Goal: Complete application form

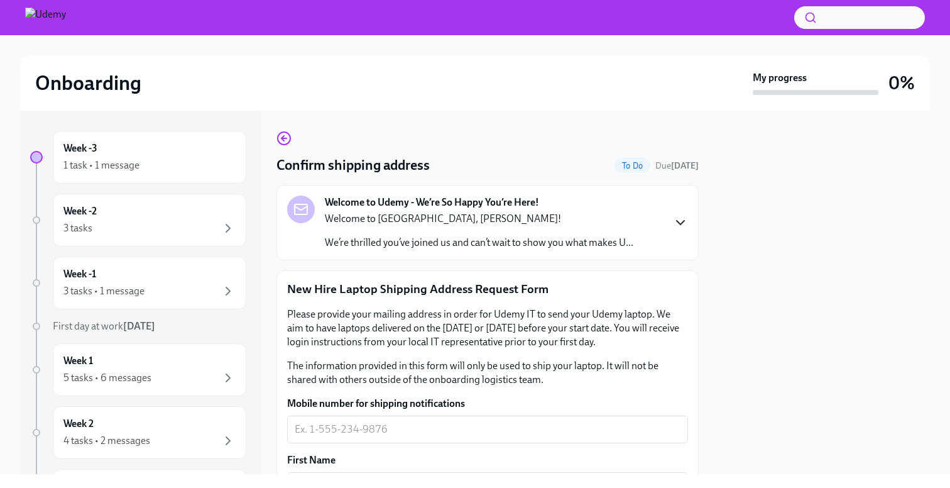
click at [686, 219] on icon "button" at bounding box center [680, 222] width 15 height 15
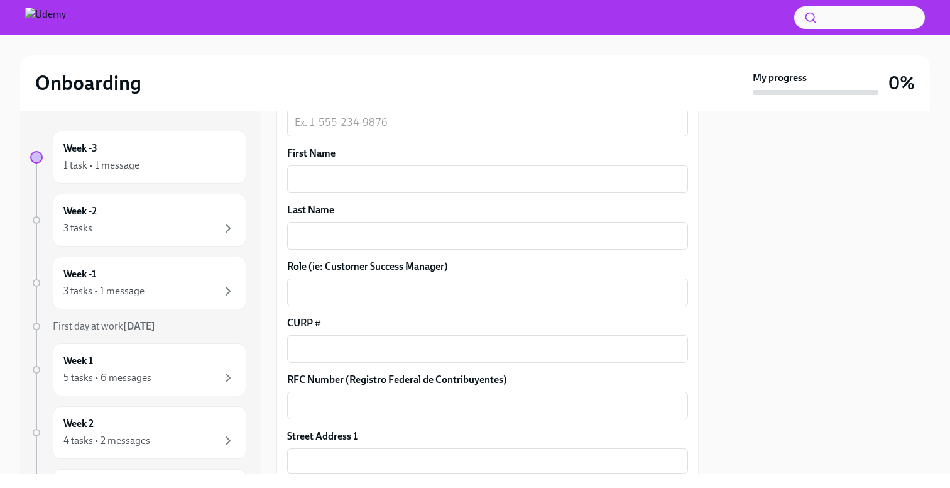
scroll to position [682, 0]
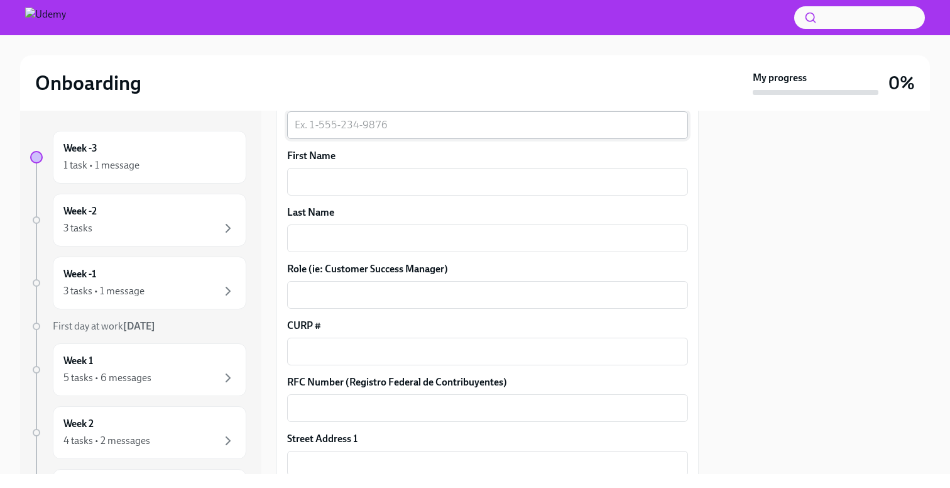
click at [386, 133] on textarea "Mobile number for shipping notifications" at bounding box center [488, 125] width 386 height 15
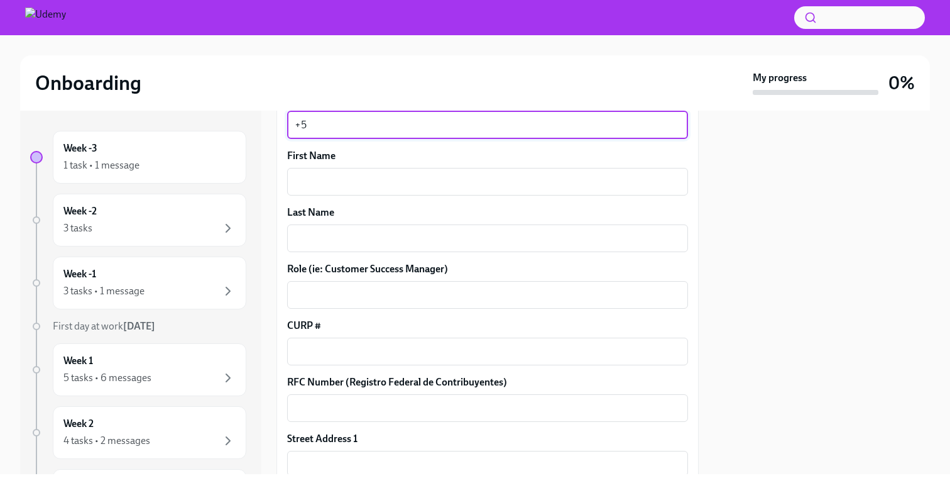
type textarea "+"
type textarea "+52-55-1645-5240"
click at [389, 189] on textarea "First Name" at bounding box center [488, 181] width 386 height 15
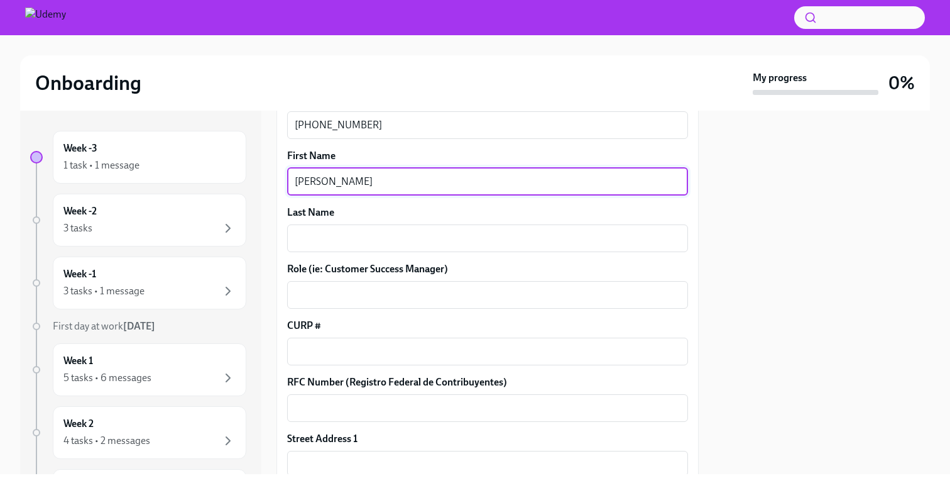
type textarea "Fernando"
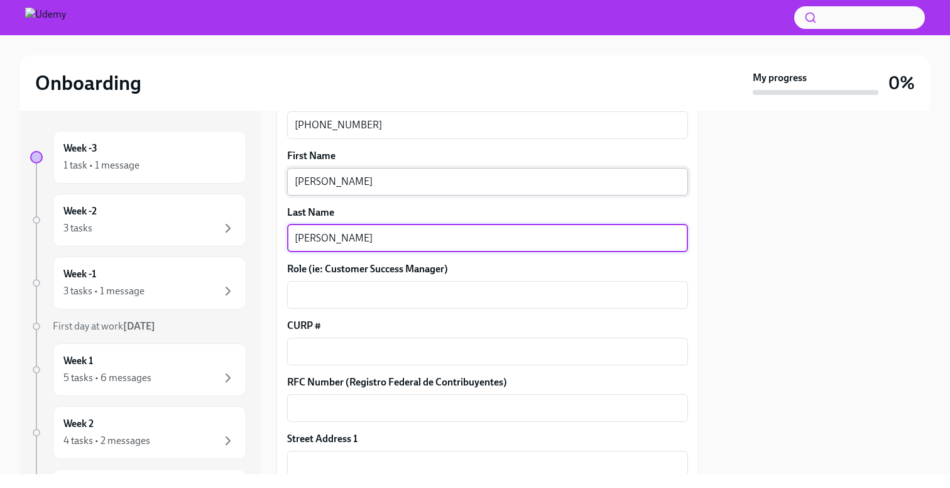
type textarea "Gonzalez Reynaga"
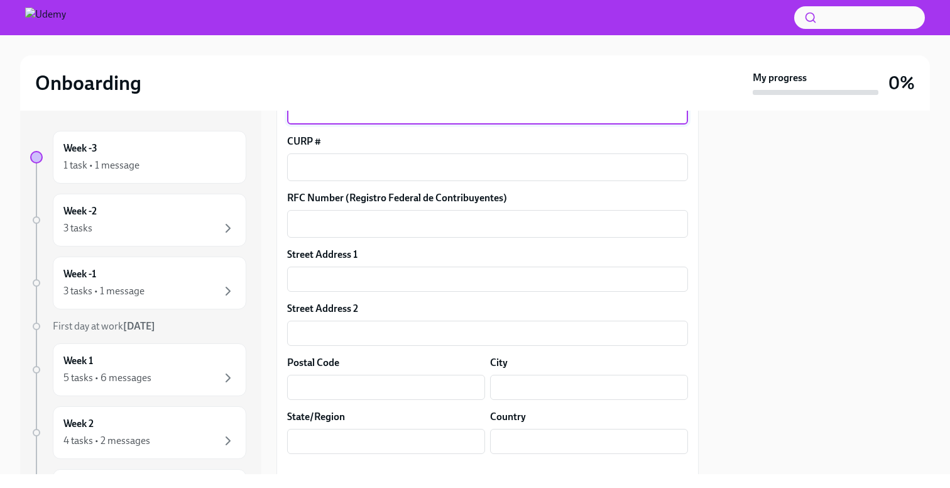
scroll to position [867, 0]
drag, startPoint x: 381, startPoint y: 184, endPoint x: 275, endPoint y: 179, distance: 106.9
click at [275, 179] on div "Week -3 1 task • 1 message Week -2 3 tasks Week -1 3 tasks • 1 message First da…" at bounding box center [475, 292] width 910 height 363
paste textarea "Reliability Engineer"
type textarea "Senior Database Reliability Engineer"
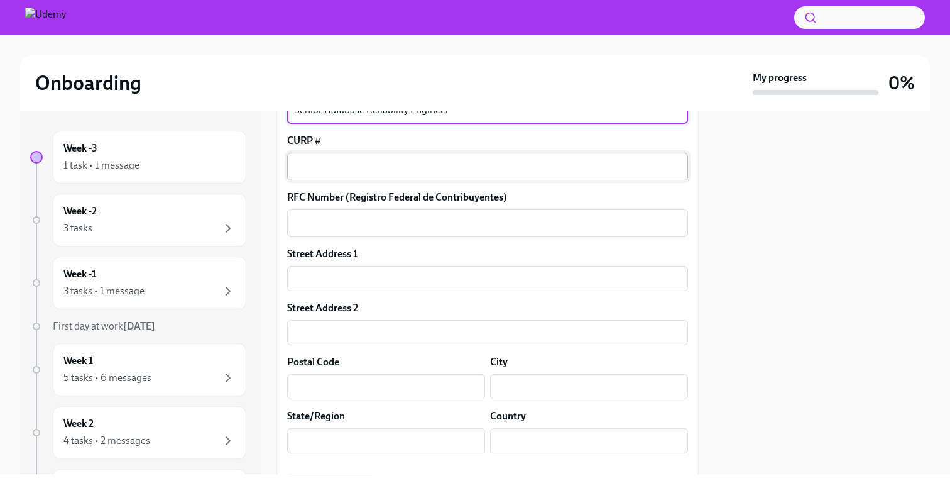
click at [325, 174] on textarea "CURP #" at bounding box center [488, 166] width 386 height 15
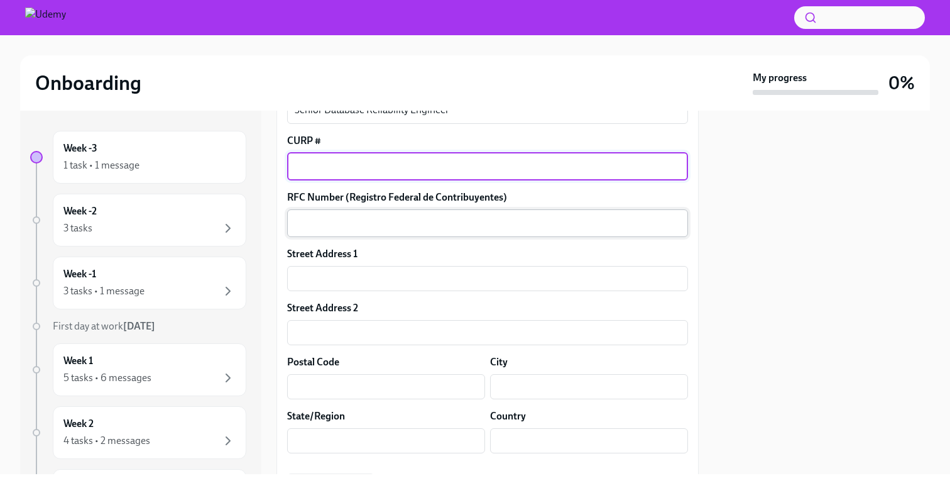
paste textarea "GORF811206HDFNYR05"
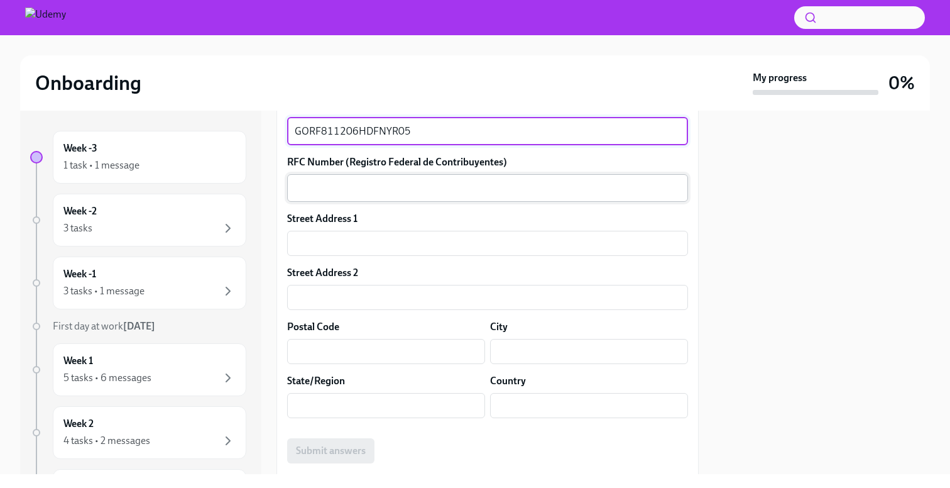
scroll to position [909, 0]
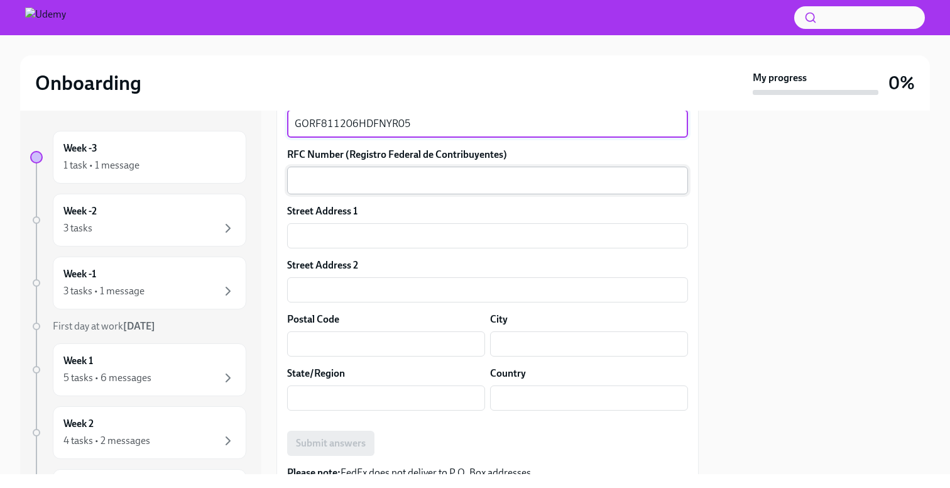
type textarea "GORF811206HDFNYR05"
click at [342, 194] on div "x ​" at bounding box center [487, 181] width 401 height 28
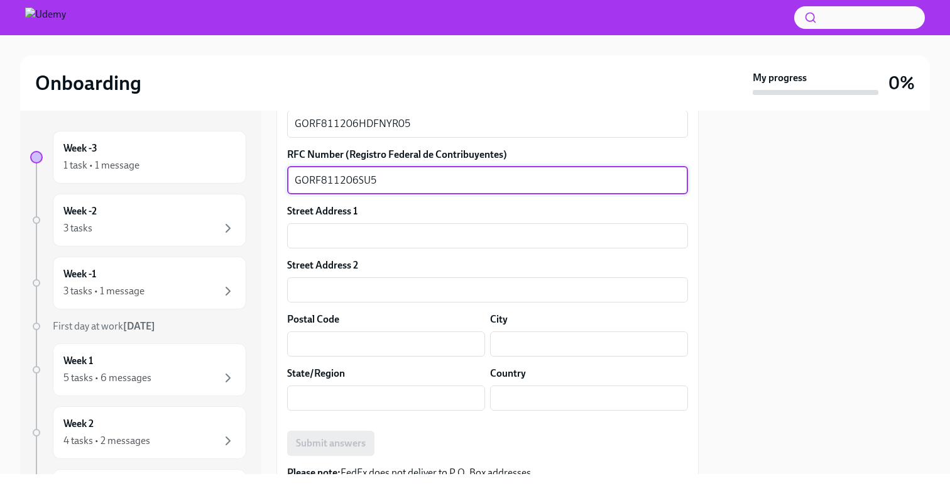
type textarea "GORF811206SU5"
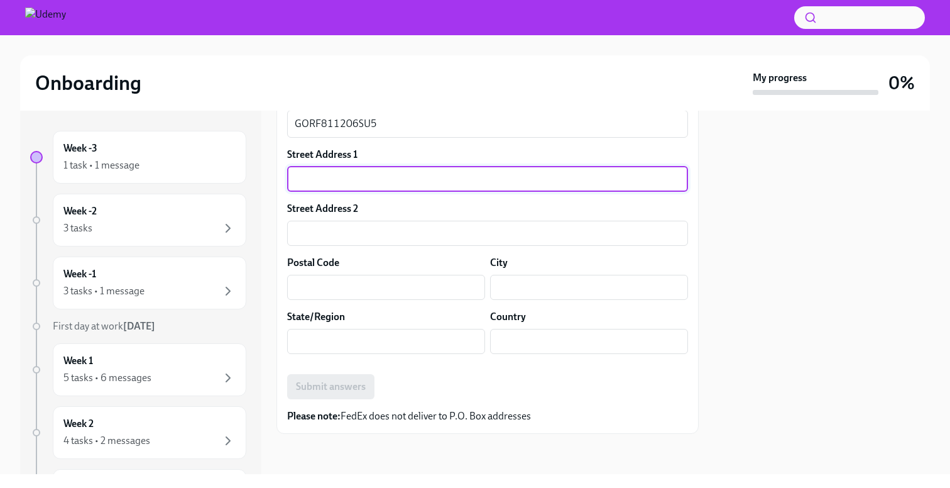
scroll to position [1032, 0]
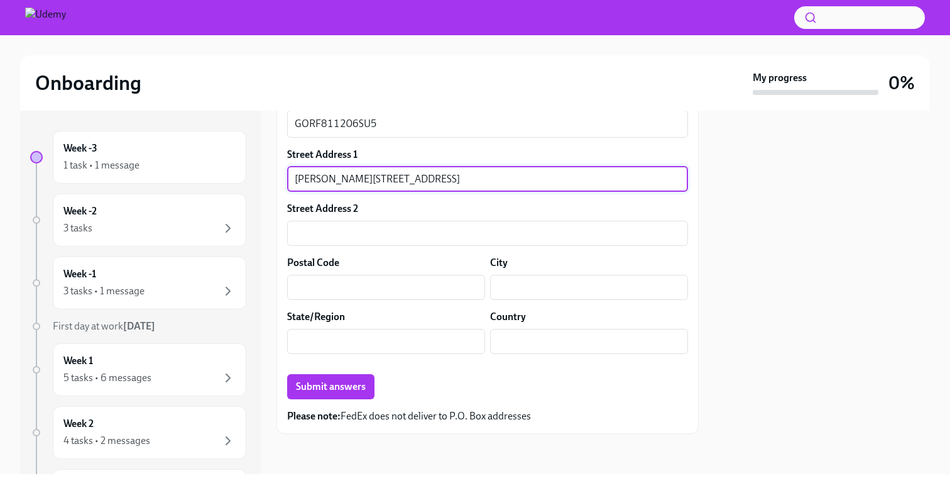
type input "Calzada de Tlalpan 2347 depto 204"
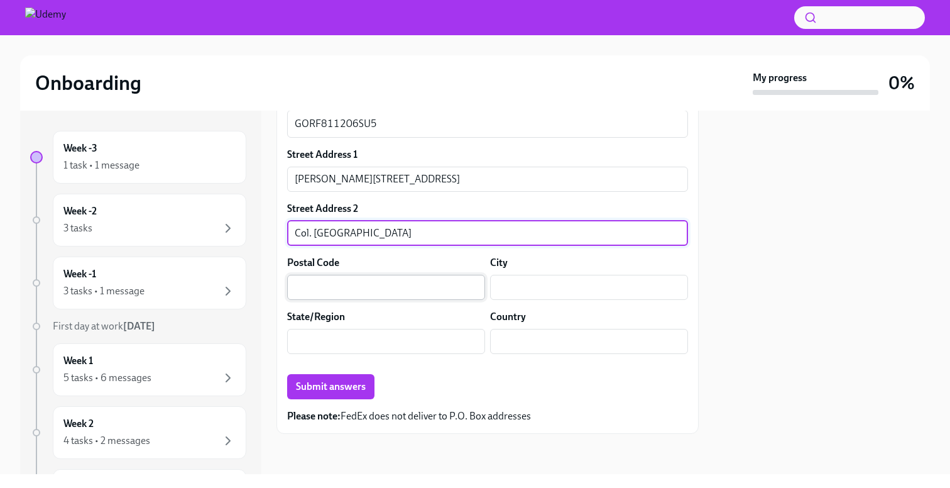
type input "Col. Ciudad Jardin"
click at [317, 298] on input "text" at bounding box center [386, 287] width 198 height 25
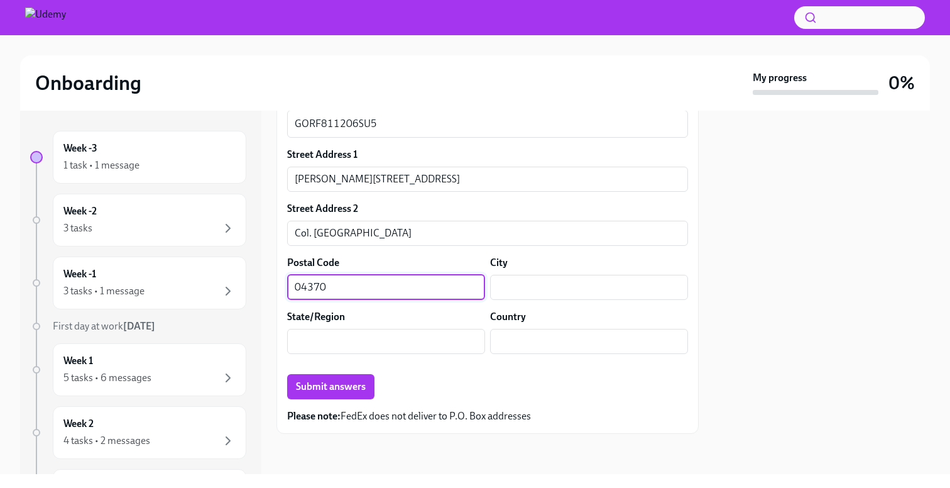
type input "04370"
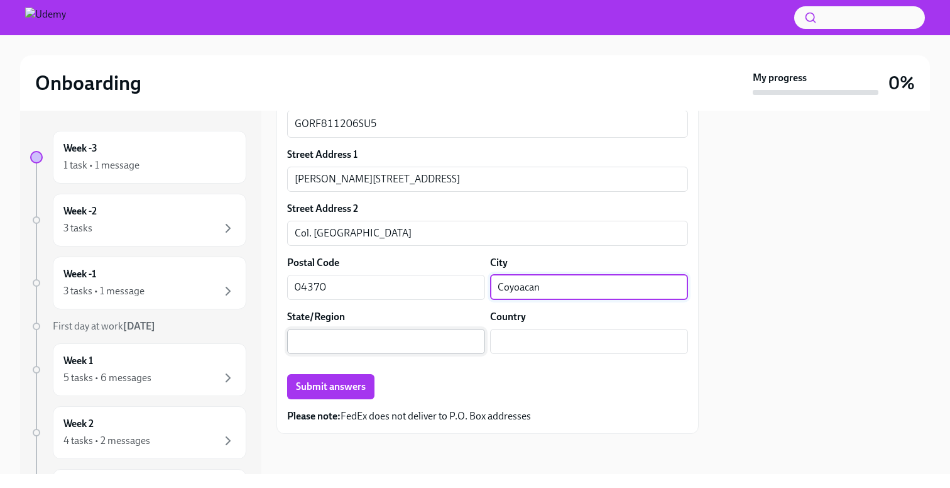
type input "Coyoacan"
click at [310, 346] on input "text" at bounding box center [386, 341] width 198 height 25
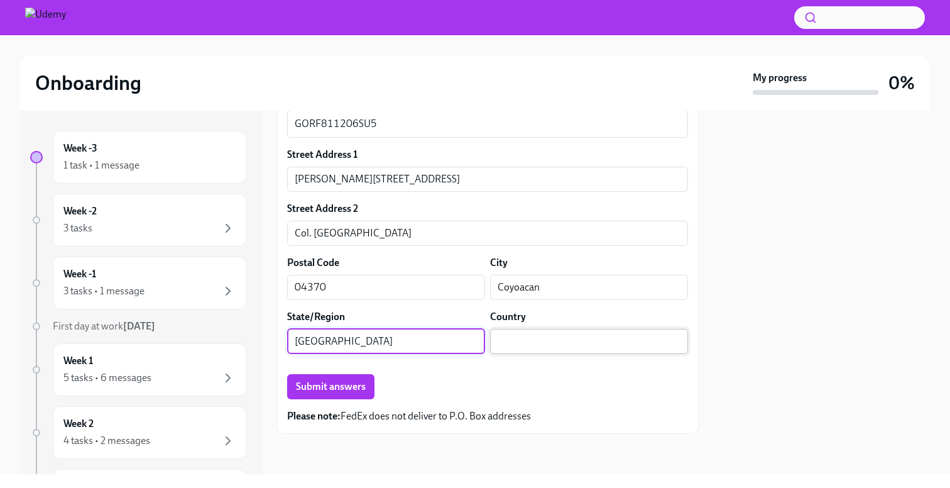
type input "Ciudad de Mexico"
click at [534, 354] on input "text" at bounding box center [589, 341] width 198 height 25
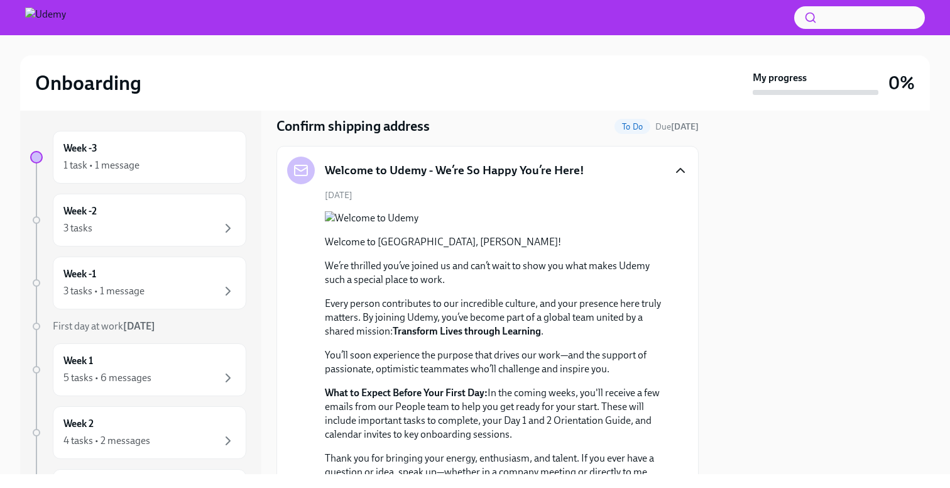
scroll to position [0, 0]
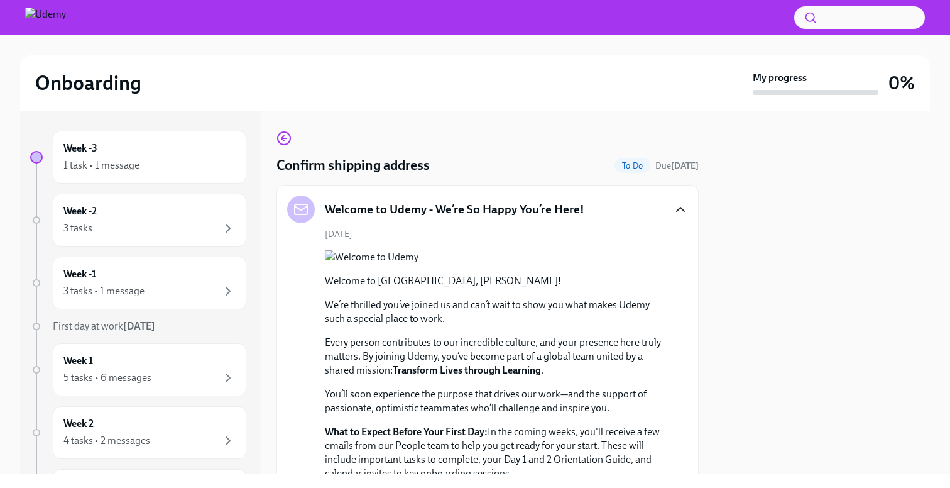
type input "Mexico"
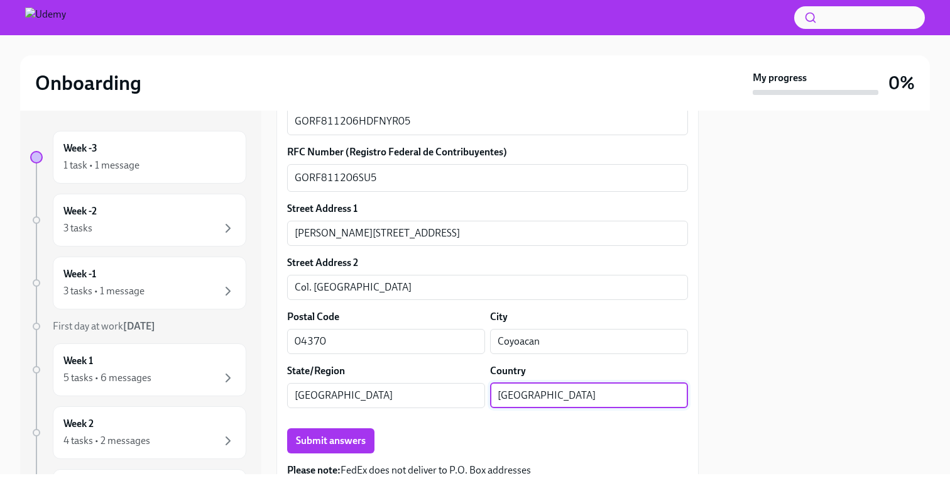
scroll to position [916, 0]
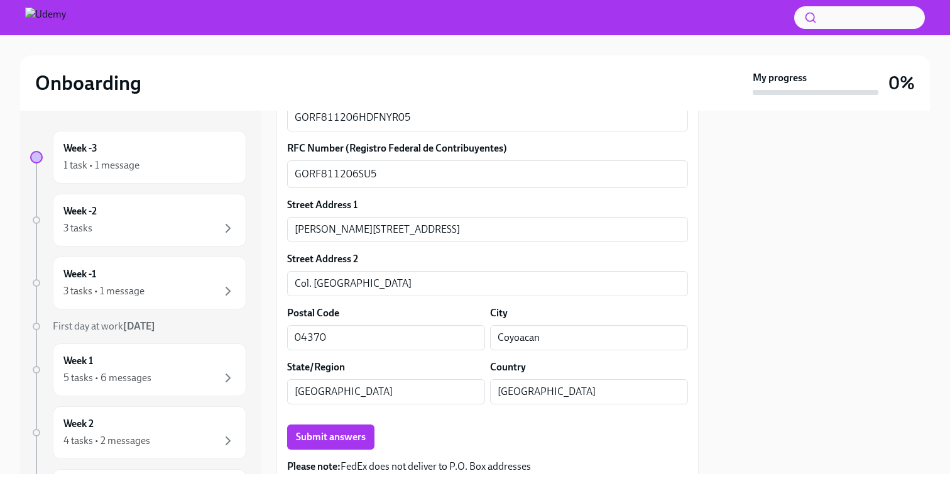
click at [765, 307] on div at bounding box center [822, 292] width 216 height 363
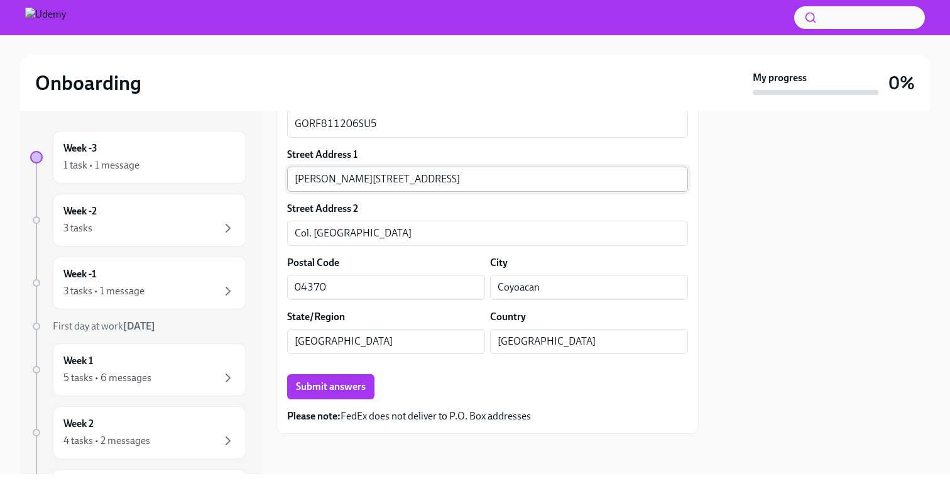
scroll to position [1038, 0]
click at [337, 385] on span "Submit answers" at bounding box center [331, 386] width 70 height 13
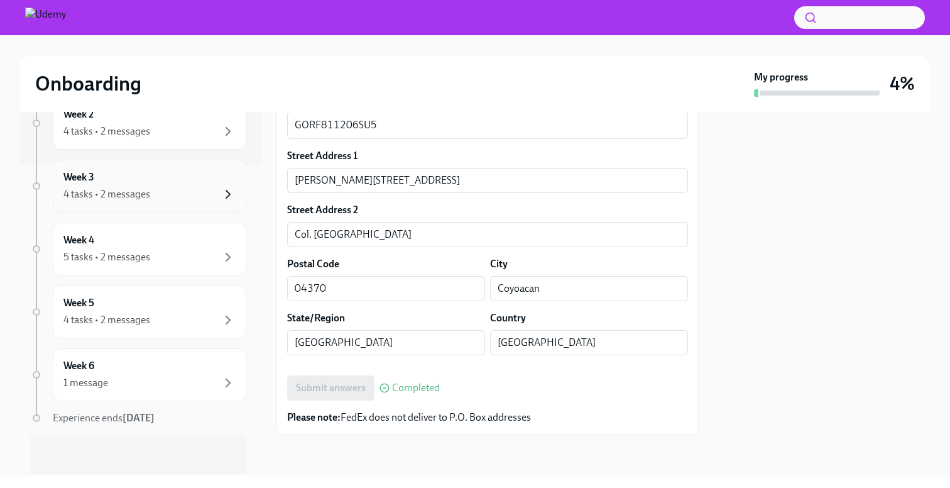
click at [228, 197] on icon "button" at bounding box center [228, 194] width 15 height 15
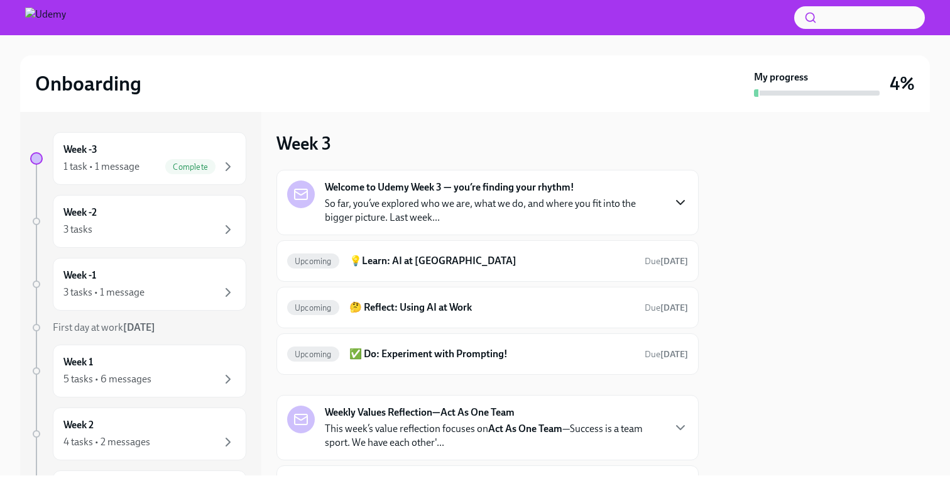
click at [682, 203] on icon "button" at bounding box center [681, 202] width 8 height 4
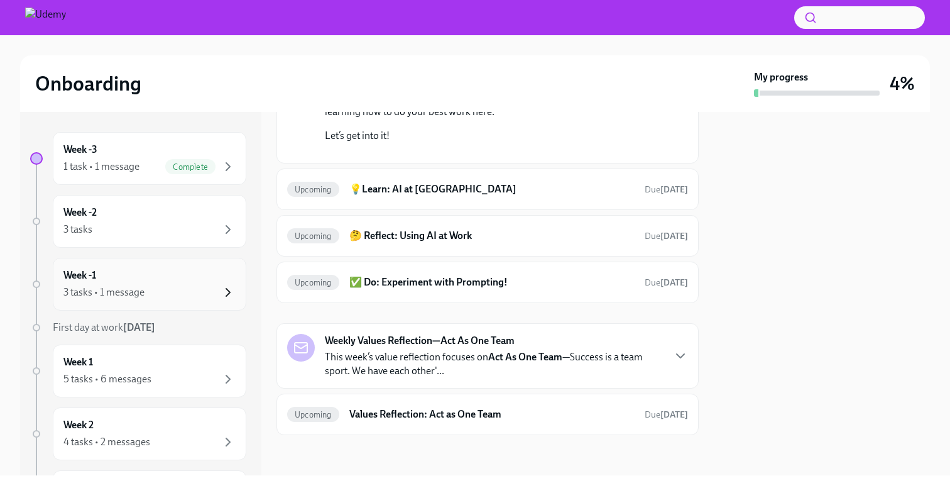
scroll to position [22, 0]
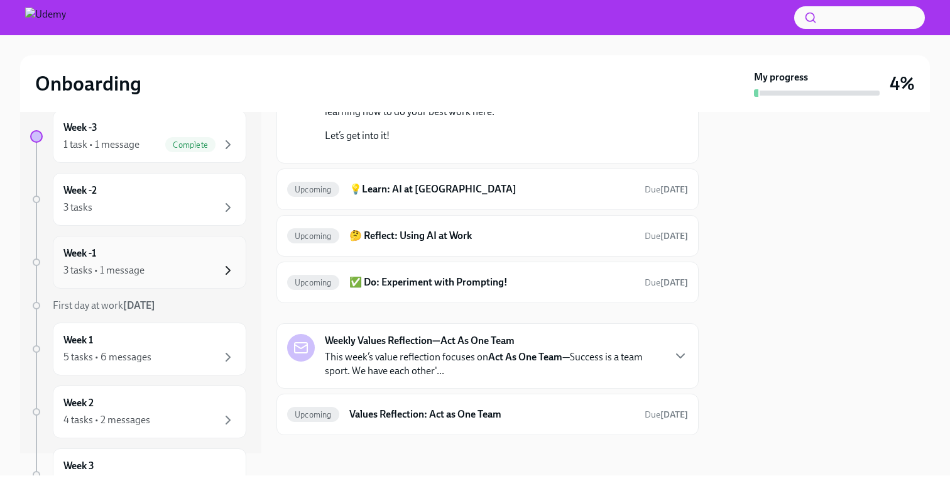
click at [232, 272] on icon "button" at bounding box center [228, 270] width 15 height 15
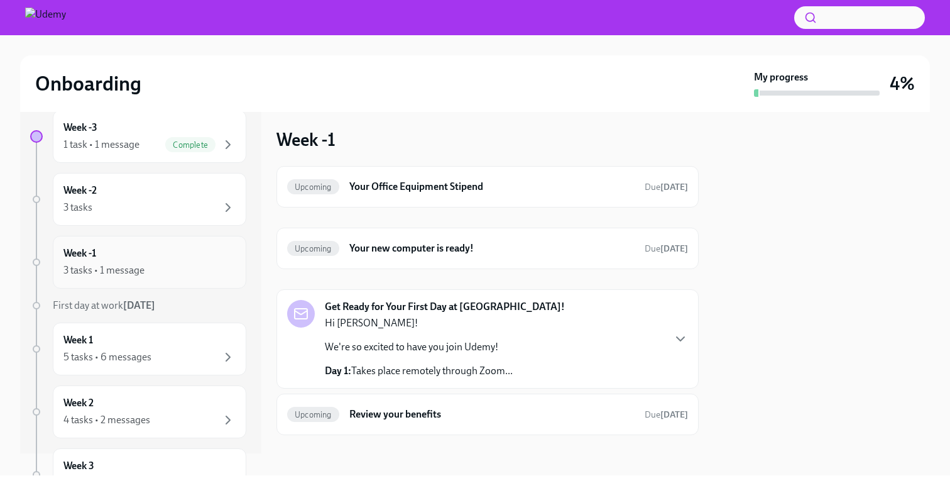
scroll to position [4, 0]
click at [680, 337] on icon "button" at bounding box center [680, 338] width 15 height 15
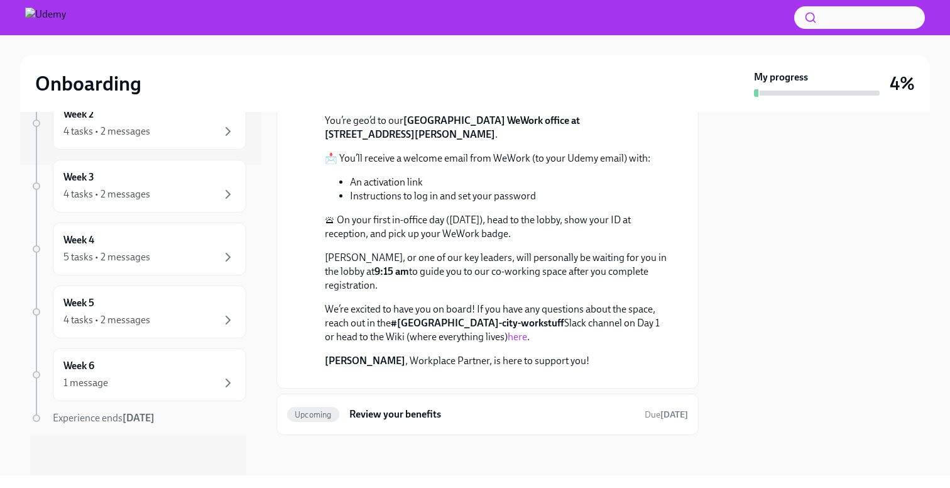
scroll to position [0, 0]
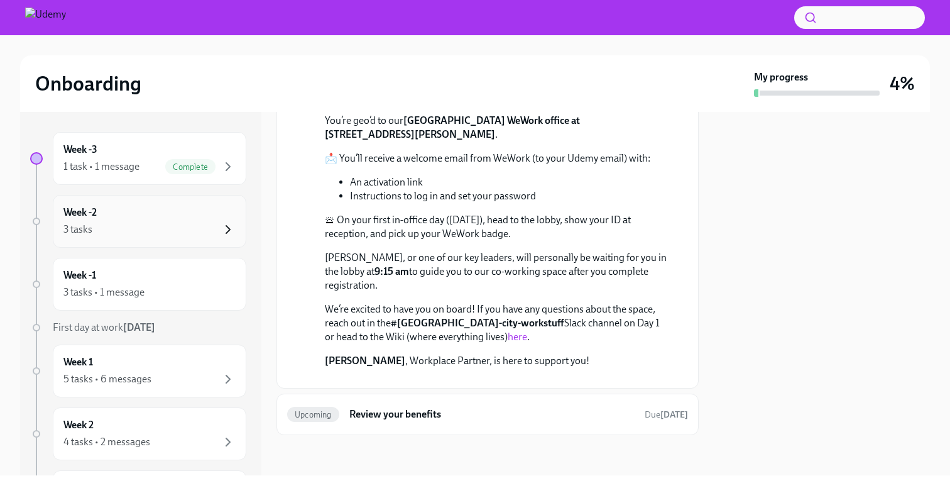
click at [227, 233] on icon "button" at bounding box center [228, 229] width 15 height 15
